Goal: Check status: Check status

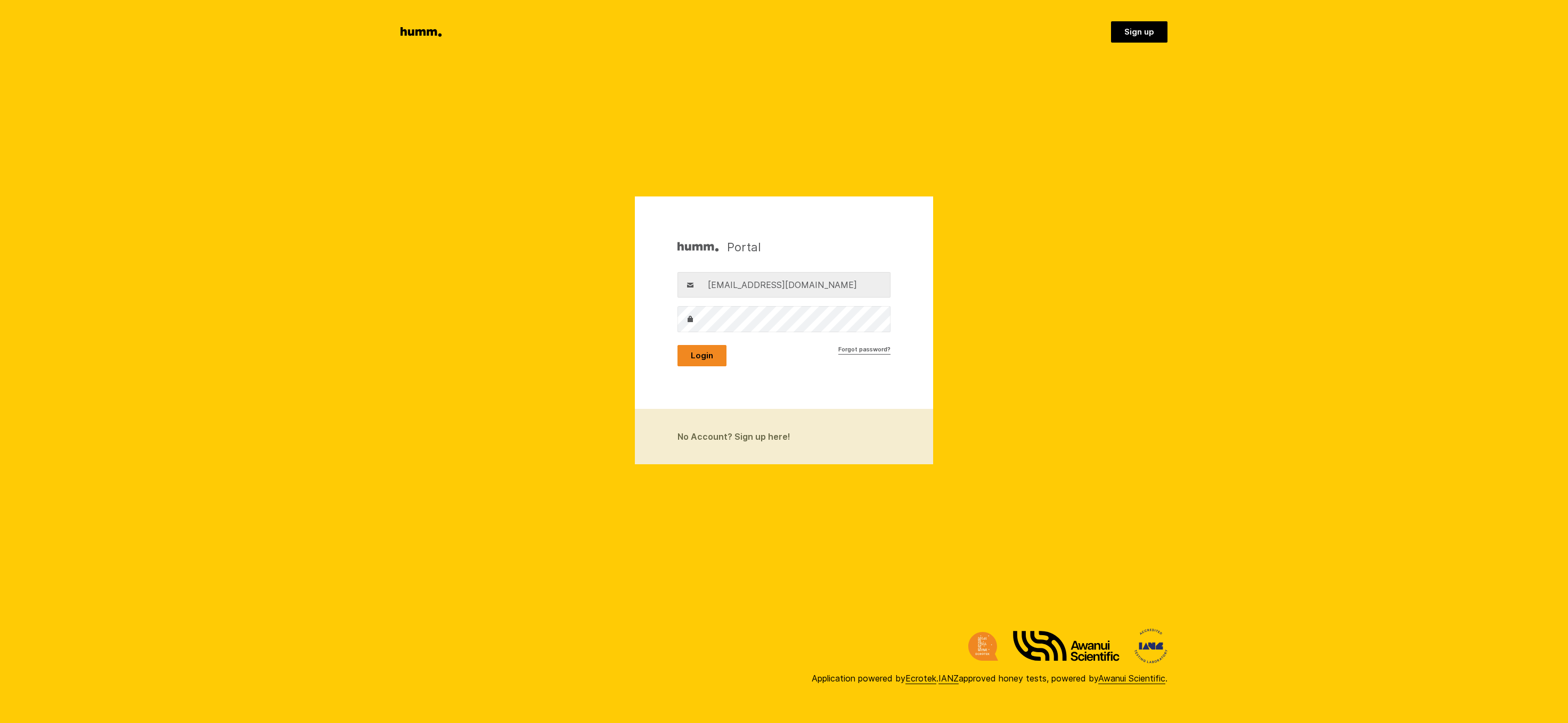
click at [699, 357] on button "Login" at bounding box center [702, 355] width 49 height 21
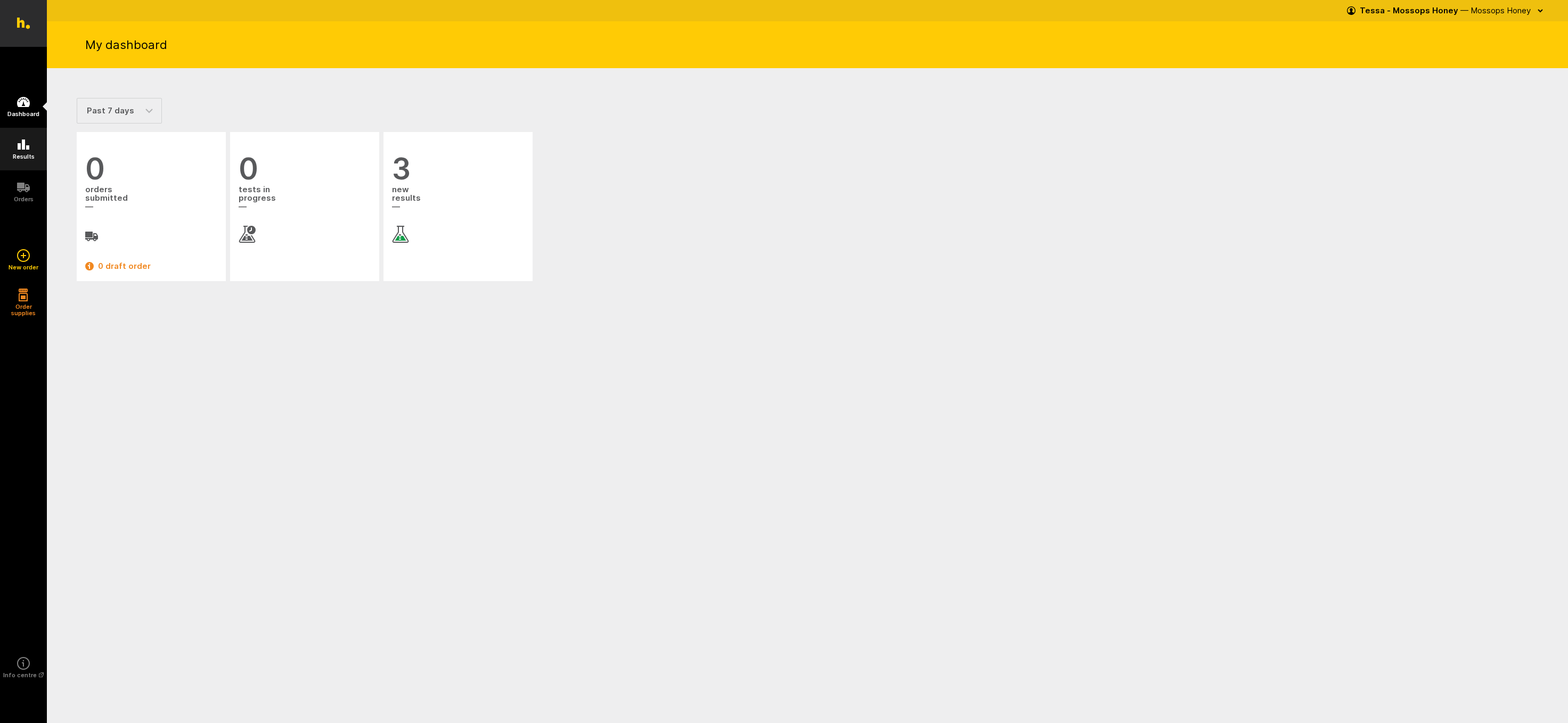
click at [27, 146] on icon at bounding box center [23, 145] width 12 height 10
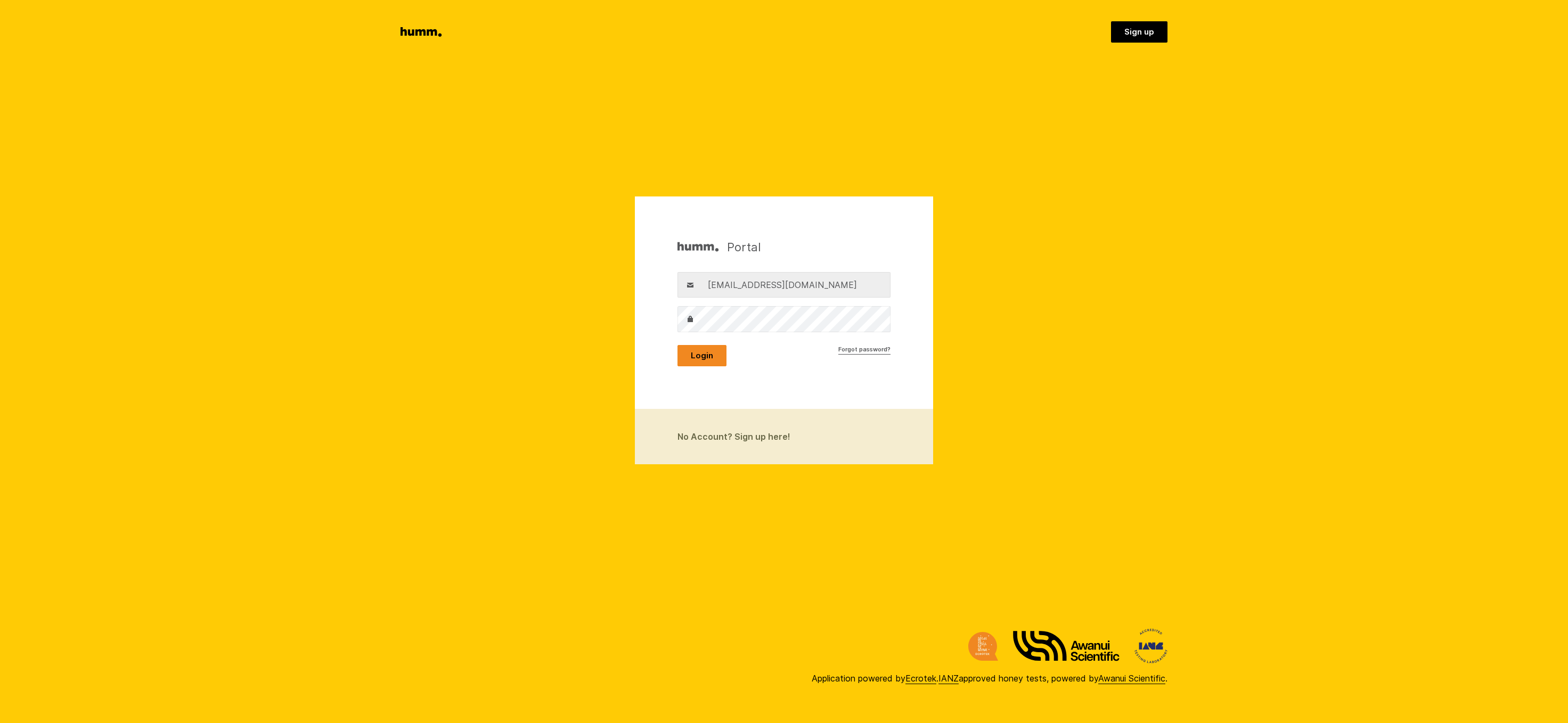
click at [694, 356] on button "Login" at bounding box center [702, 355] width 49 height 21
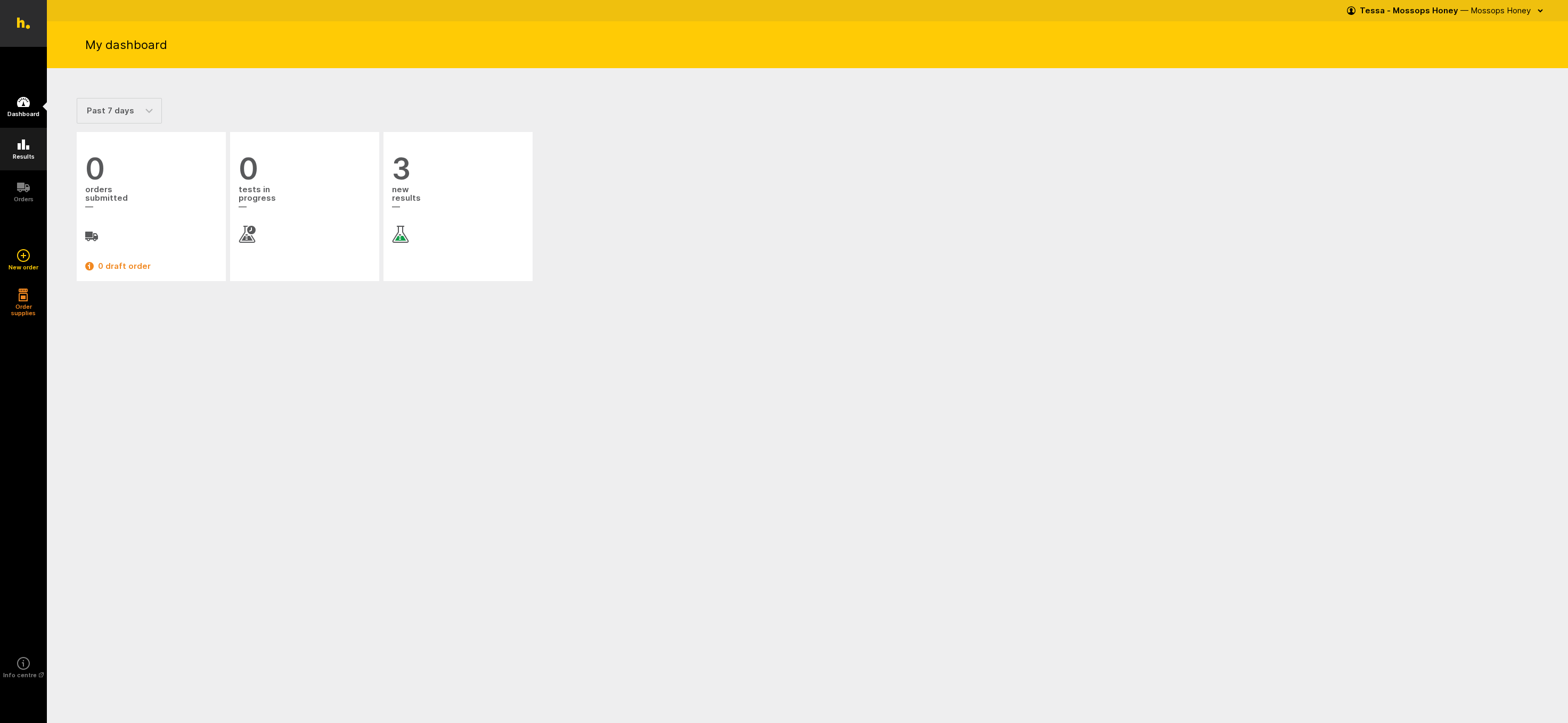
click at [21, 152] on link "Results" at bounding box center [23, 149] width 47 height 42
